Goal: Find specific page/section: Find specific page/section

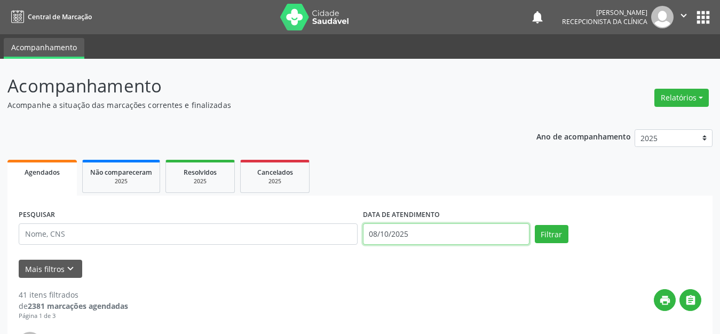
click at [377, 230] on input "08/10/2025" at bounding box center [446, 233] width 167 height 21
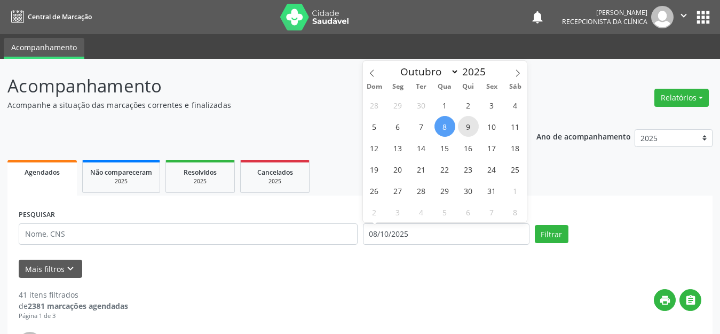
click at [469, 130] on span "9" at bounding box center [468, 126] width 21 height 21
type input "09/10/2025"
click at [469, 130] on span "9" at bounding box center [468, 126] width 21 height 21
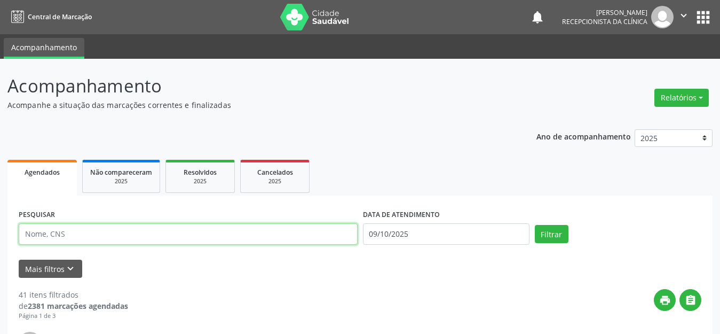
click at [125, 232] on input "text" at bounding box center [188, 233] width 339 height 21
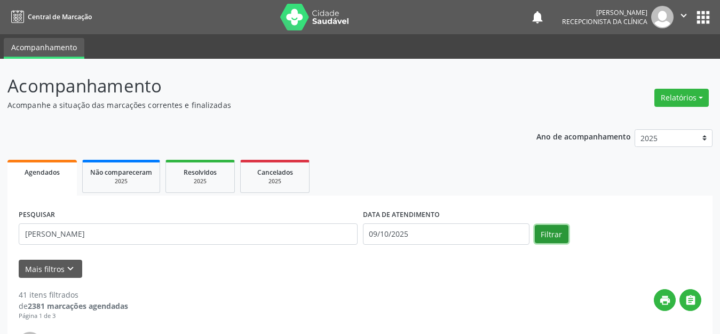
click at [544, 233] on button "Filtrar" at bounding box center [552, 234] width 34 height 18
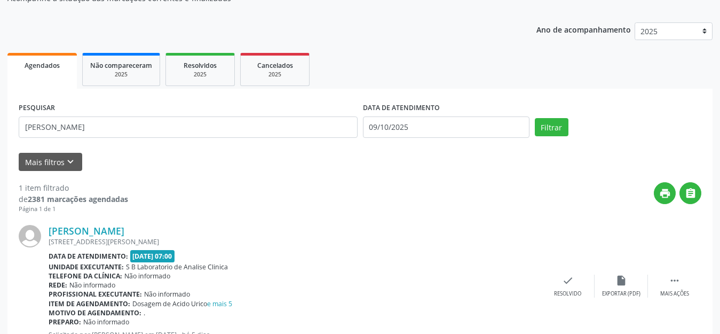
scroll to position [150, 0]
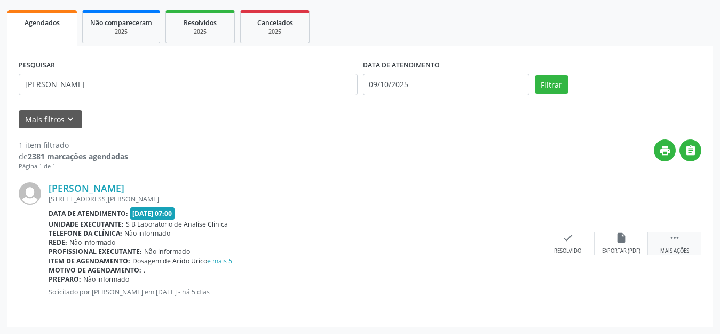
click at [681, 245] on div " Mais ações" at bounding box center [674, 243] width 53 height 23
click at [511, 242] on icon "print" at bounding box center [515, 238] width 12 height 12
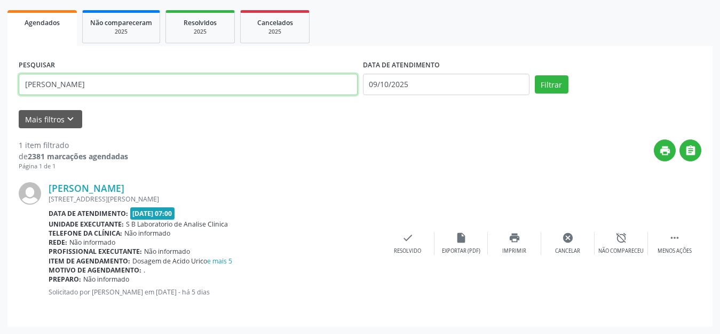
click at [81, 84] on input "[PERSON_NAME]" at bounding box center [188, 84] width 339 height 21
click at [535, 75] on button "Filtrar" at bounding box center [552, 84] width 34 height 18
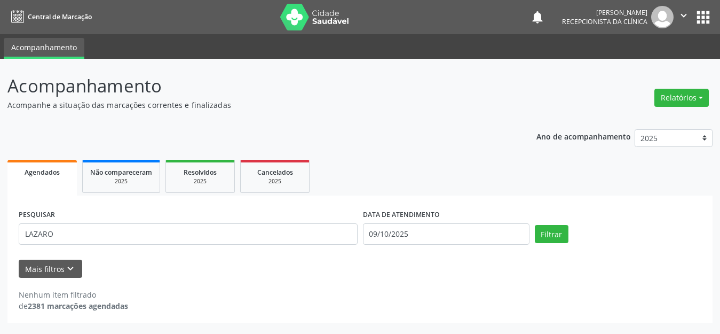
scroll to position [0, 0]
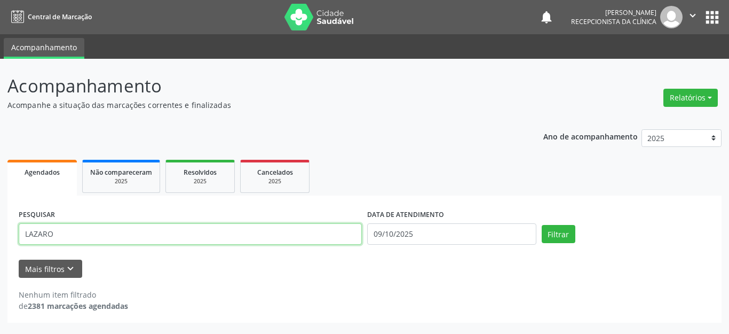
click at [134, 236] on input "LAZARO" at bounding box center [190, 233] width 343 height 21
click at [542, 225] on button "Filtrar" at bounding box center [559, 234] width 34 height 18
click at [134, 235] on input "[PERSON_NAME]" at bounding box center [190, 233] width 343 height 21
click at [54, 233] on input "[PERSON_NAME]" at bounding box center [190, 233] width 343 height 21
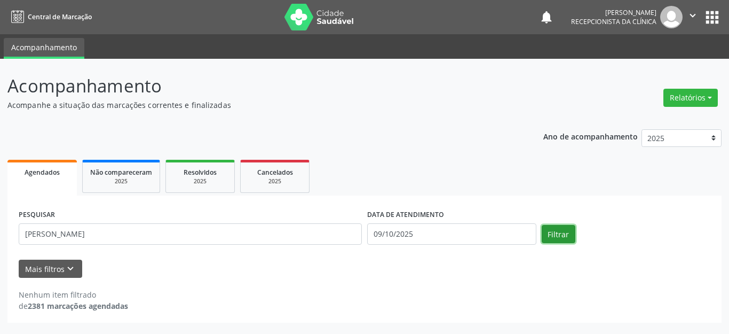
click at [555, 233] on button "Filtrar" at bounding box center [559, 234] width 34 height 18
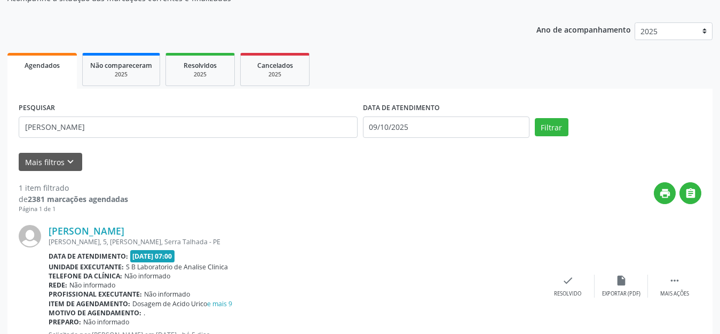
scroll to position [150, 0]
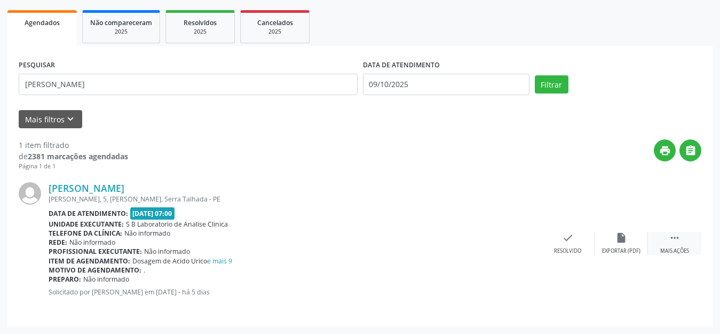
click at [679, 240] on icon "" at bounding box center [675, 238] width 12 height 12
click at [514, 237] on icon "print" at bounding box center [515, 238] width 12 height 12
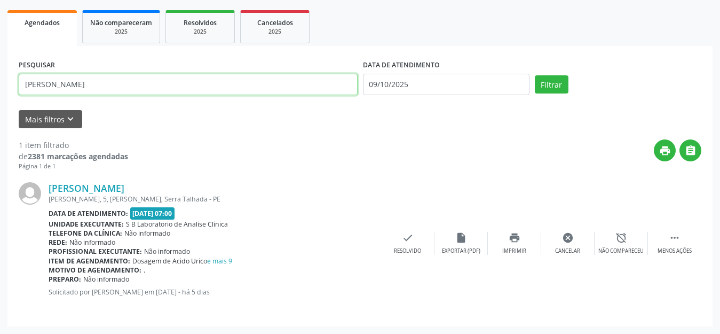
drag, startPoint x: 89, startPoint y: 86, endPoint x: 0, endPoint y: 81, distance: 88.8
click at [0, 81] on div "Acompanhamento Acompanhe a situação das marcações correntes e finalizadas Relat…" at bounding box center [360, 121] width 720 height 425
type input "[PERSON_NAME]"
click at [535, 75] on button "Filtrar" at bounding box center [552, 84] width 34 height 18
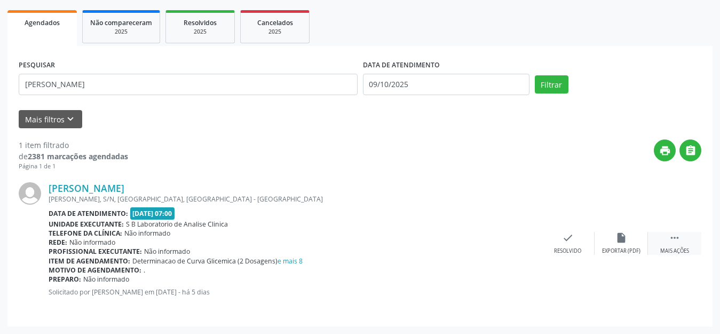
click at [666, 243] on div " Mais ações" at bounding box center [674, 243] width 53 height 23
click at [519, 242] on icon "print" at bounding box center [515, 238] width 12 height 12
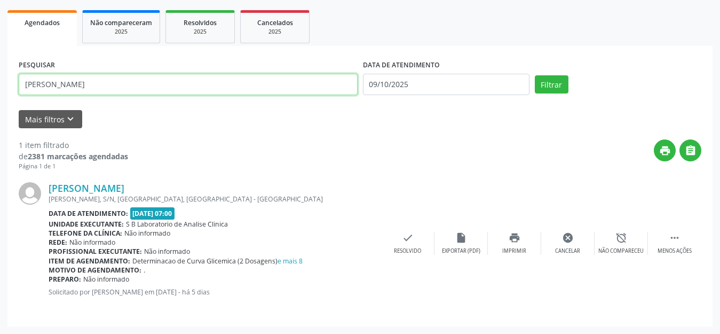
drag, startPoint x: 112, startPoint y: 85, endPoint x: 0, endPoint y: 72, distance: 113.0
click at [0, 72] on div "Acompanhamento Acompanhe a situação das marcações correntes e finalizadas Relat…" at bounding box center [360, 121] width 720 height 425
click at [535, 75] on button "Filtrar" at bounding box center [552, 84] width 34 height 18
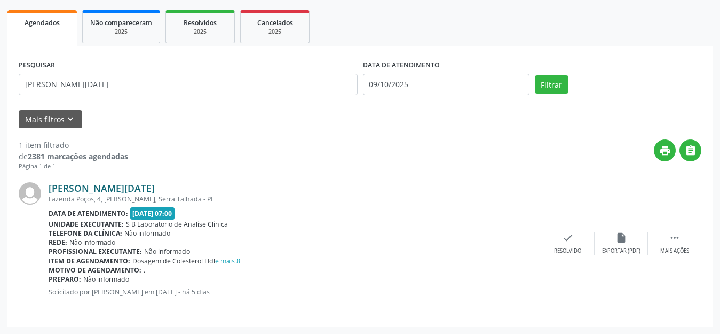
drag, startPoint x: 151, startPoint y: 186, endPoint x: 50, endPoint y: 192, distance: 100.6
click at [50, 192] on div "[PERSON_NAME][DATE]" at bounding box center [295, 188] width 493 height 12
copy link "[PERSON_NAME][DATE]"
click at [338, 178] on div "[PERSON_NAME][DATE] [STREET_ADDRESS] Data de atendimento: [DATE] 07:00 Unidade …" at bounding box center [360, 243] width 683 height 144
click at [689, 240] on div " Mais ações" at bounding box center [674, 243] width 53 height 23
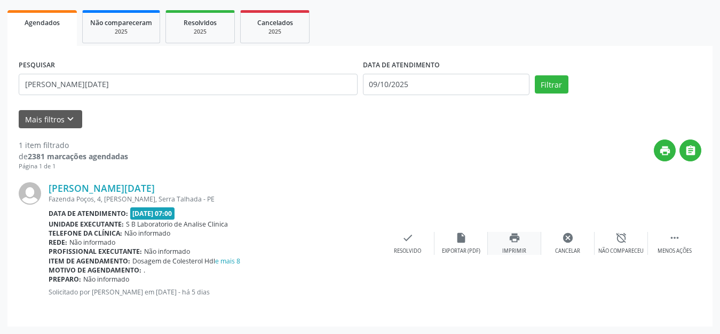
click at [513, 244] on div "print Imprimir" at bounding box center [514, 243] width 53 height 23
click at [516, 240] on icon "print" at bounding box center [515, 238] width 12 height 12
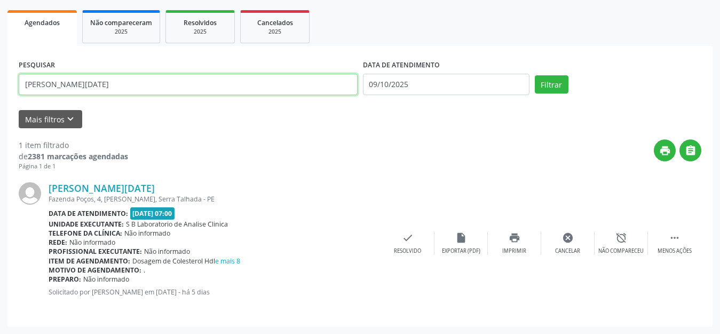
drag, startPoint x: 89, startPoint y: 82, endPoint x: 0, endPoint y: 82, distance: 88.6
click at [0, 82] on div "Acompanhamento Acompanhe a situação das marcações correntes e finalizadas Relat…" at bounding box center [360, 121] width 720 height 425
click at [535, 75] on button "Filtrar" at bounding box center [552, 84] width 34 height 18
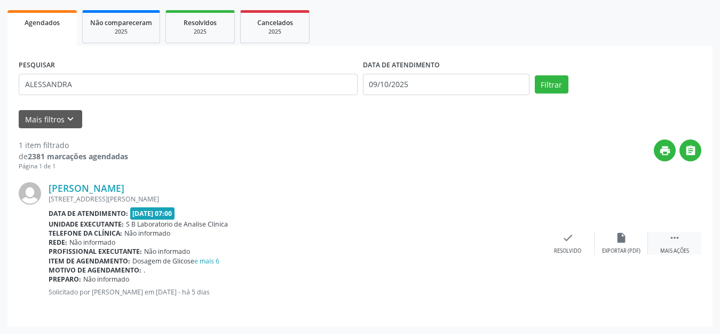
click at [674, 242] on icon "" at bounding box center [675, 238] width 12 height 12
click at [517, 242] on icon "print" at bounding box center [515, 238] width 12 height 12
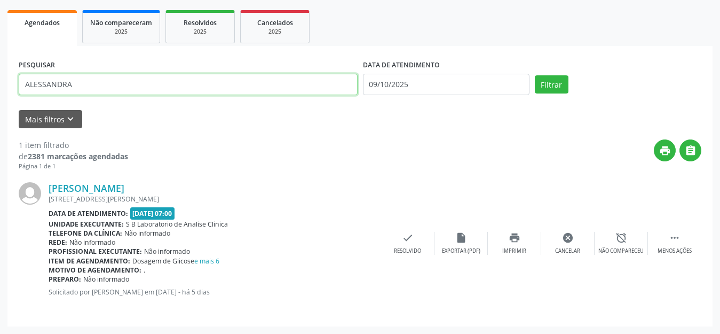
drag, startPoint x: 113, startPoint y: 87, endPoint x: 0, endPoint y: 72, distance: 113.6
click at [0, 72] on div "Acompanhamento Acompanhe a situação das marcações correntes e finalizadas Relat…" at bounding box center [360, 121] width 720 height 425
click at [535, 75] on button "Filtrar" at bounding box center [552, 84] width 34 height 18
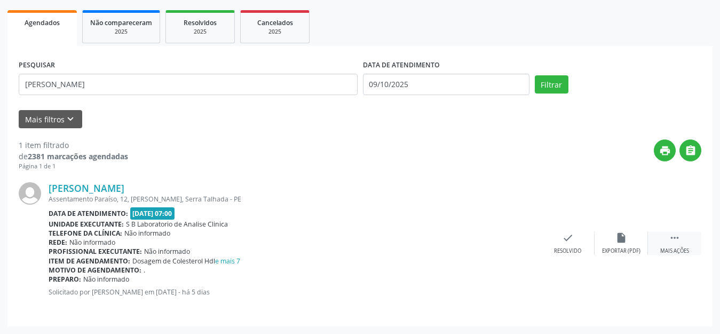
click at [677, 242] on icon "" at bounding box center [675, 238] width 12 height 12
click at [515, 236] on icon "print" at bounding box center [515, 238] width 12 height 12
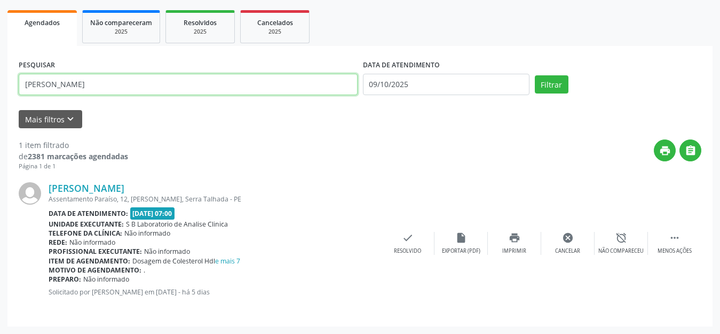
click at [157, 86] on input "[PERSON_NAME]" at bounding box center [188, 84] width 339 height 21
click at [535, 75] on button "Filtrar" at bounding box center [552, 84] width 34 height 18
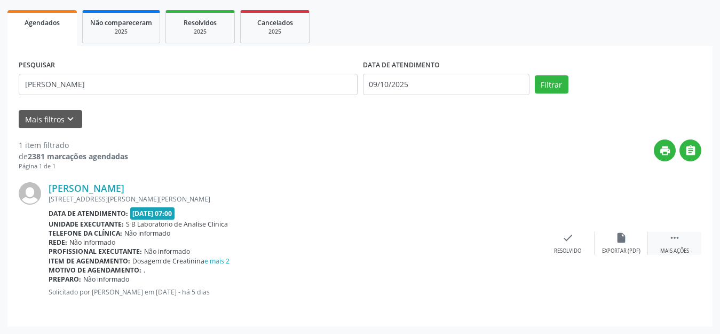
click at [674, 238] on icon "" at bounding box center [675, 238] width 12 height 12
click at [512, 243] on icon "print" at bounding box center [515, 238] width 12 height 12
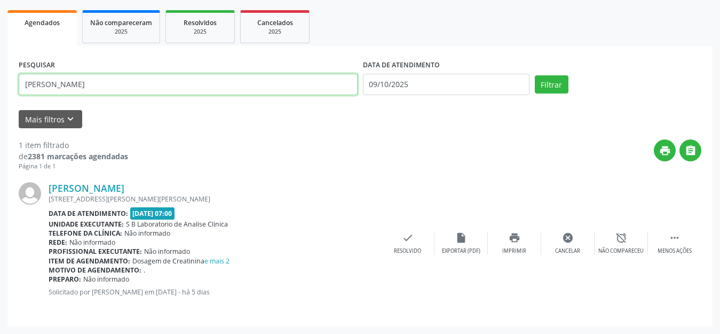
drag, startPoint x: 38, startPoint y: 85, endPoint x: 0, endPoint y: 85, distance: 38.4
click at [0, 85] on div "Acompanhamento Acompanhe a situação das marcações correntes e finalizadas Relat…" at bounding box center [360, 121] width 720 height 425
type input "[PERSON_NAME]"
click at [535, 75] on button "Filtrar" at bounding box center [552, 84] width 34 height 18
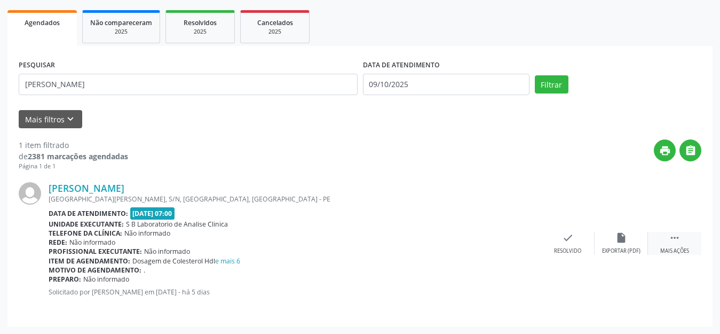
click at [669, 240] on div " Mais ações" at bounding box center [674, 243] width 53 height 23
click at [516, 240] on icon "print" at bounding box center [515, 238] width 12 height 12
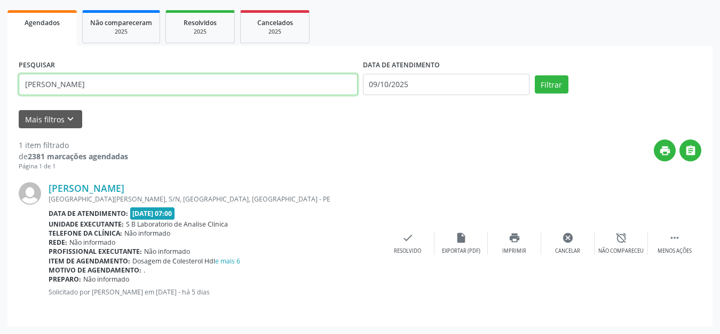
drag, startPoint x: 97, startPoint y: 81, endPoint x: 2, endPoint y: 81, distance: 95.1
click at [2, 81] on div "Acompanhamento Acompanhe a situação das marcações correntes e finalizadas Relat…" at bounding box center [360, 121] width 720 height 425
click at [535, 75] on button "Filtrar" at bounding box center [552, 84] width 34 height 18
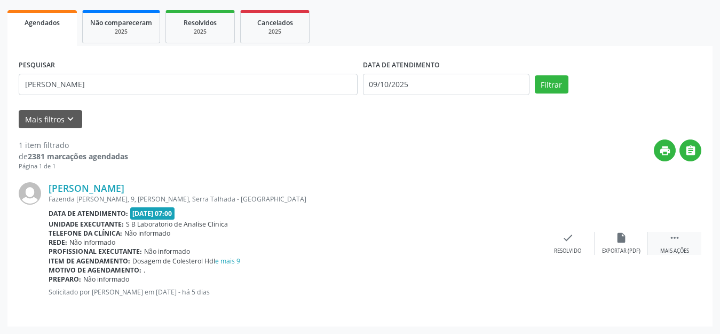
click at [666, 245] on div " Mais ações" at bounding box center [674, 243] width 53 height 23
click at [521, 244] on div "print Imprimir" at bounding box center [514, 243] width 53 height 23
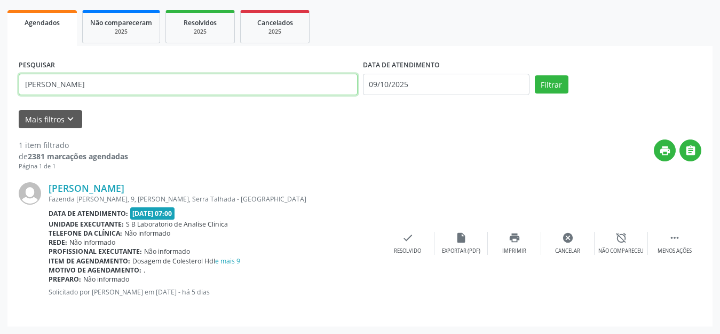
drag, startPoint x: 129, startPoint y: 77, endPoint x: 0, endPoint y: 114, distance: 133.7
click at [0, 114] on div "Acompanhamento Acompanhe a situação das marcações correntes e finalizadas Relat…" at bounding box center [360, 121] width 720 height 425
click at [535, 75] on button "Filtrar" at bounding box center [552, 84] width 34 height 18
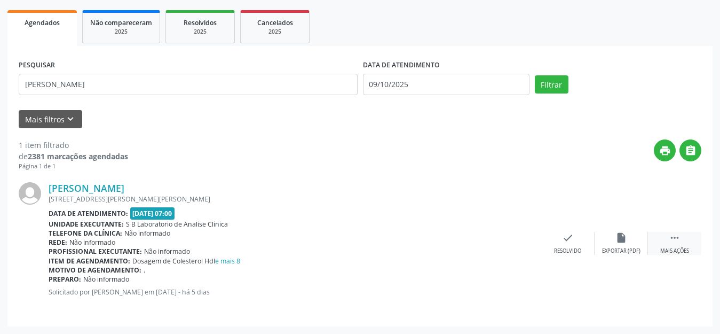
click at [671, 235] on icon "" at bounding box center [675, 238] width 12 height 12
click at [511, 238] on icon "print" at bounding box center [515, 238] width 12 height 12
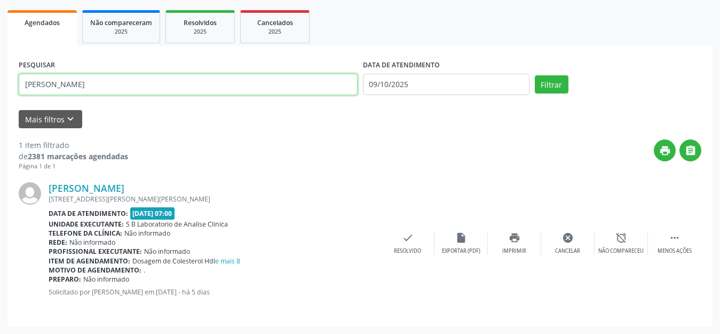
click at [133, 84] on input "[PERSON_NAME]" at bounding box center [188, 84] width 339 height 21
type input "M"
click at [535, 75] on button "Filtrar" at bounding box center [552, 84] width 34 height 18
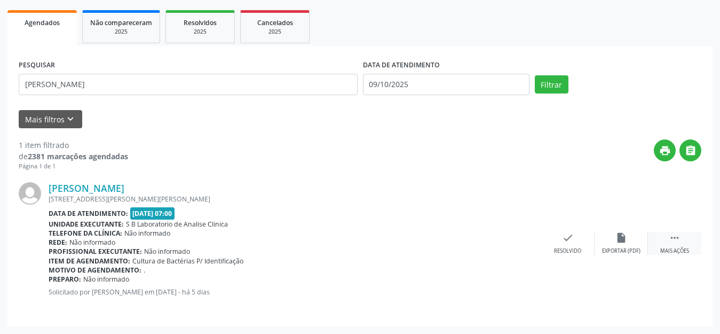
click at [679, 243] on icon "" at bounding box center [675, 238] width 12 height 12
click at [515, 240] on icon "print" at bounding box center [515, 238] width 12 height 12
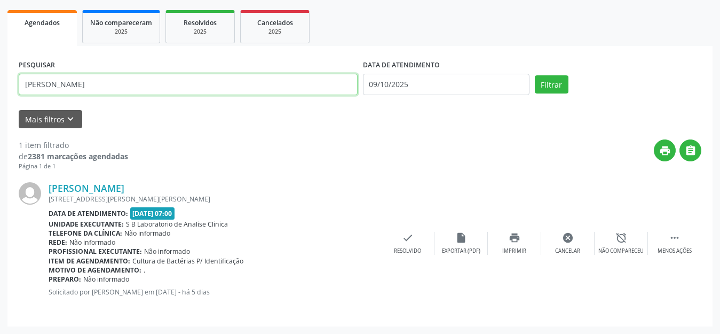
drag, startPoint x: 43, startPoint y: 92, endPoint x: 17, endPoint y: 89, distance: 26.4
click at [17, 89] on div "PESQUISAR [PERSON_NAME]" at bounding box center [188, 79] width 344 height 45
type input "[PERSON_NAME]"
click at [535, 75] on button "Filtrar" at bounding box center [552, 84] width 34 height 18
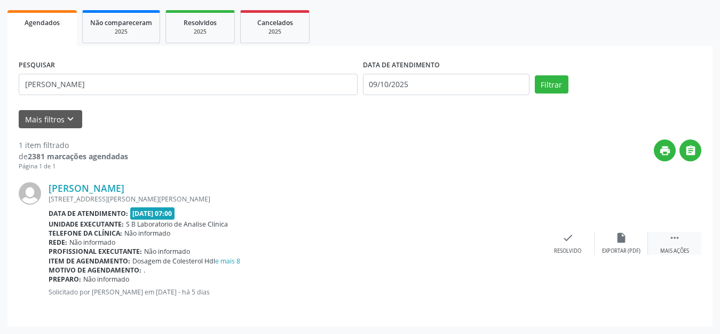
click at [675, 242] on icon "" at bounding box center [675, 238] width 12 height 12
click at [516, 242] on icon "print" at bounding box center [515, 238] width 12 height 12
click at [677, 240] on icon "" at bounding box center [675, 238] width 12 height 12
click at [511, 242] on icon "print" at bounding box center [515, 238] width 12 height 12
